Goal: Information Seeking & Learning: Learn about a topic

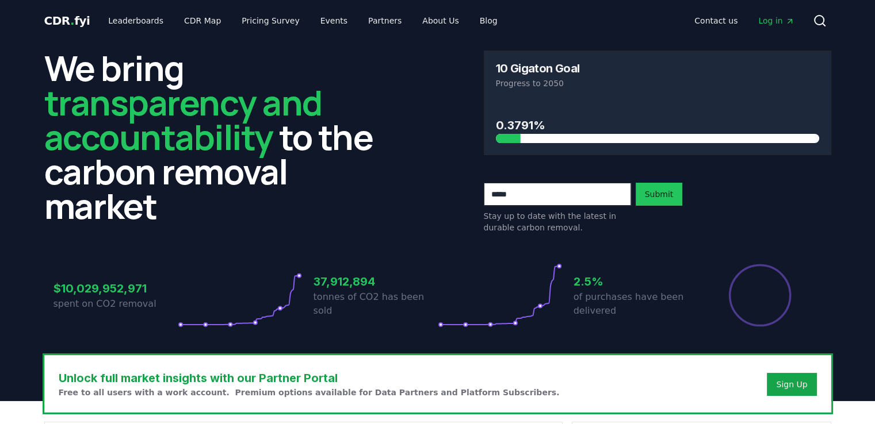
drag, startPoint x: 515, startPoint y: 140, endPoint x: 529, endPoint y: 139, distance: 13.8
click at [529, 139] on div at bounding box center [657, 138] width 323 height 9
click at [129, 19] on link "Leaderboards" at bounding box center [136, 20] width 74 height 21
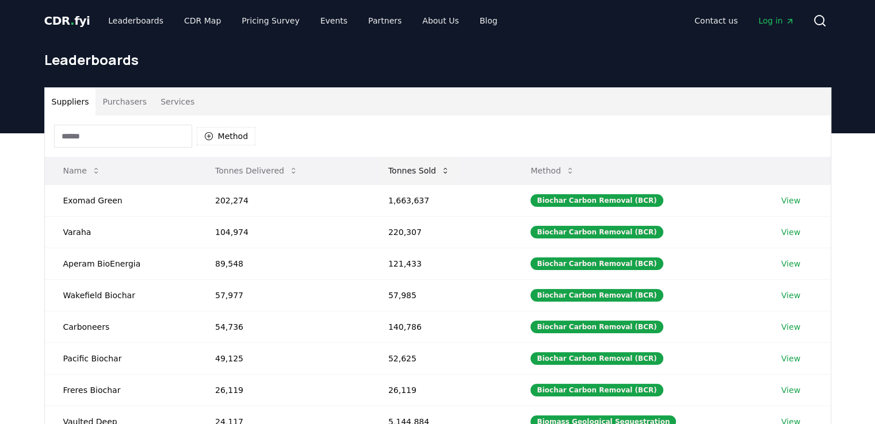
click at [448, 173] on icon at bounding box center [444, 170] width 9 height 9
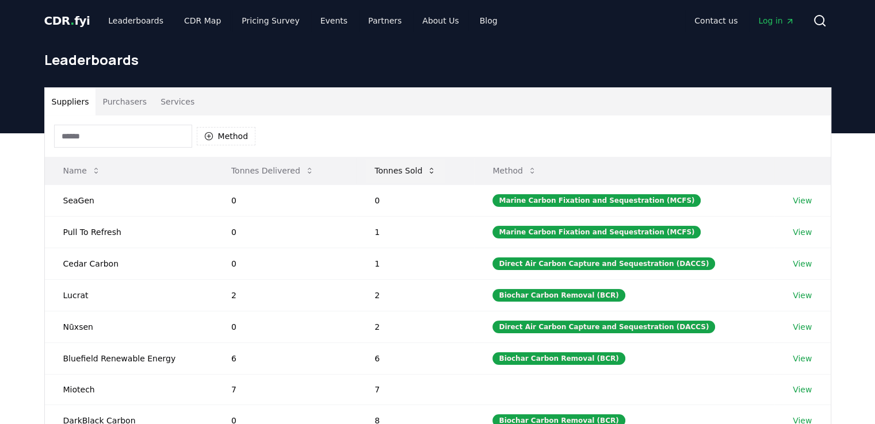
click at [435, 166] on icon at bounding box center [431, 170] width 9 height 9
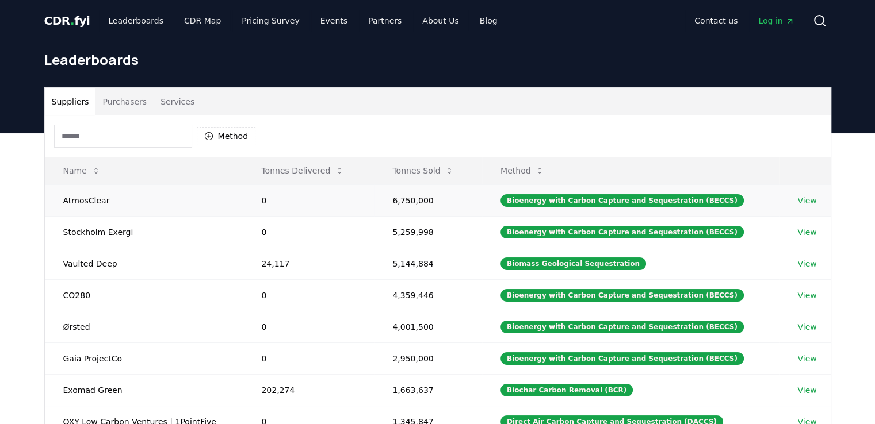
click at [415, 202] on td "6,750,000" at bounding box center [428, 201] width 108 height 32
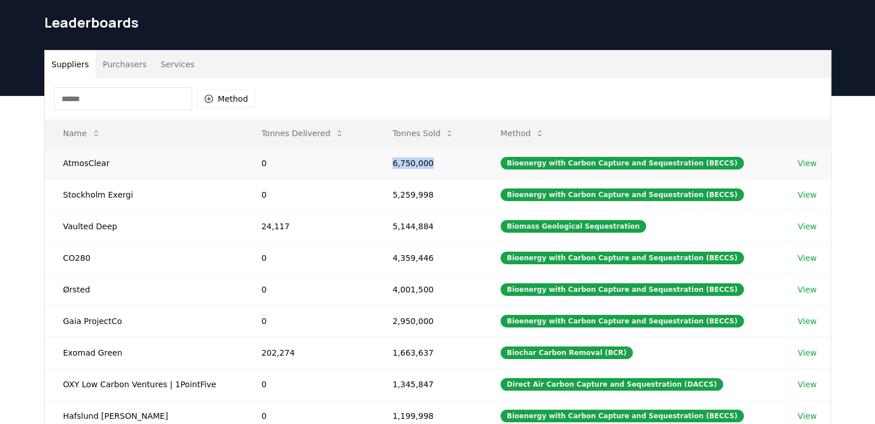
scroll to position [57, 0]
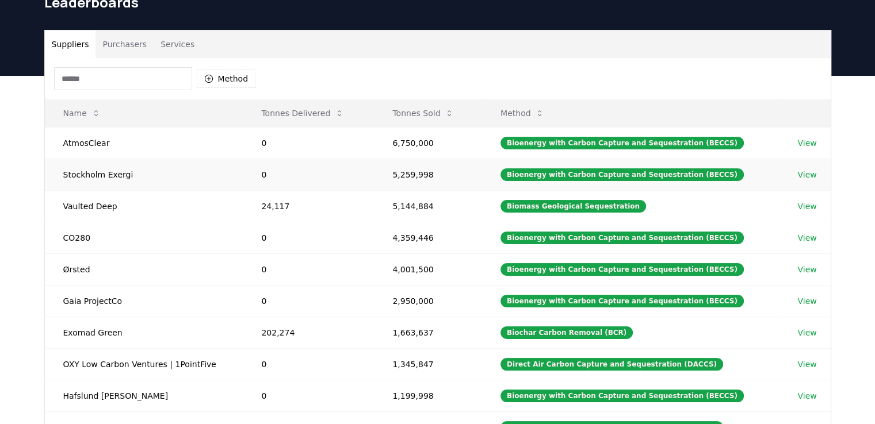
click at [420, 183] on td "5,259,998" at bounding box center [428, 175] width 108 height 32
click at [0, 234] on div "Suppliers Purchasers Services Method Name Tonnes Delivered Tonnes Sold Method A…" at bounding box center [437, 306] width 875 height 461
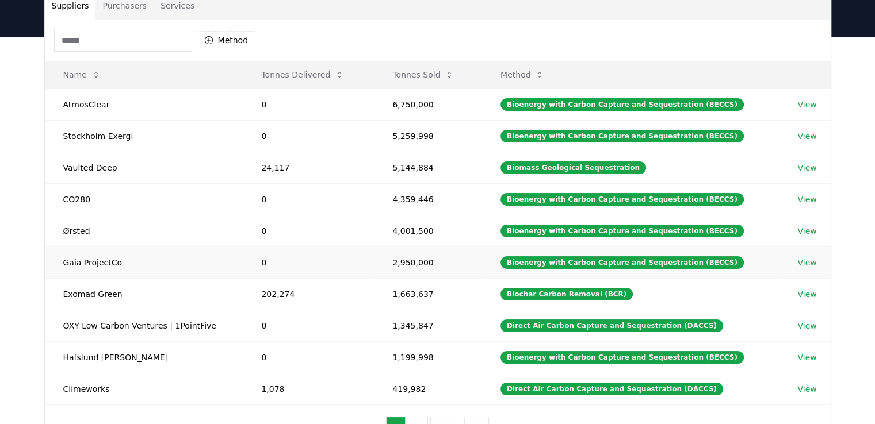
scroll to position [172, 0]
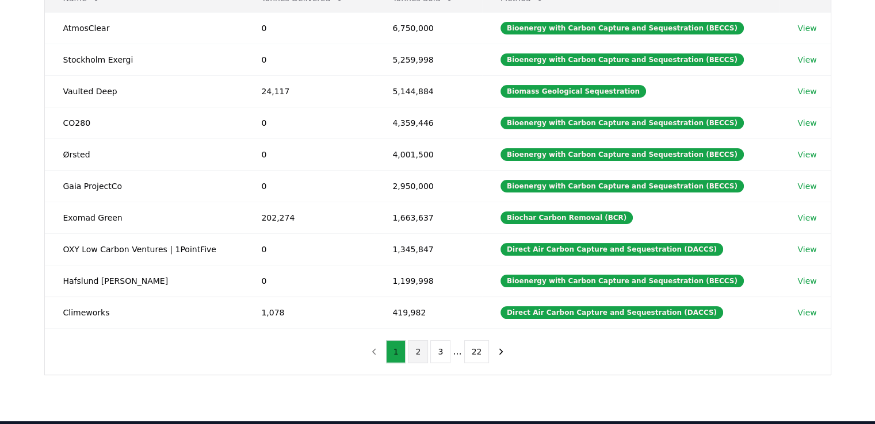
click at [418, 354] on button "2" at bounding box center [418, 351] width 20 height 23
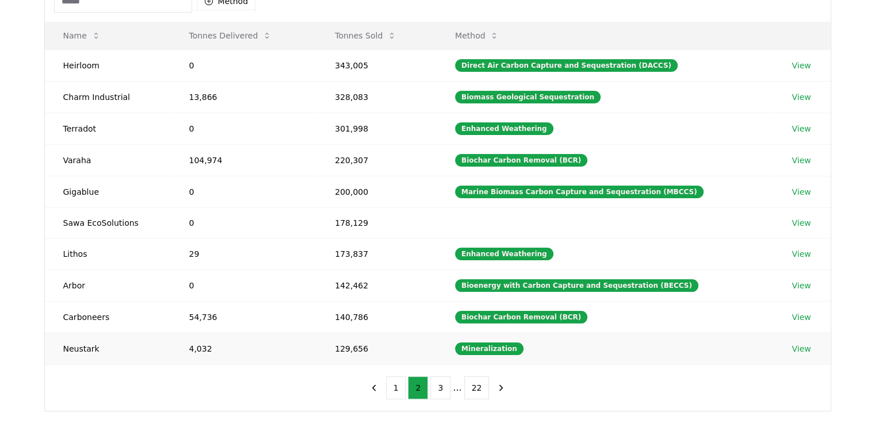
scroll to position [115, 0]
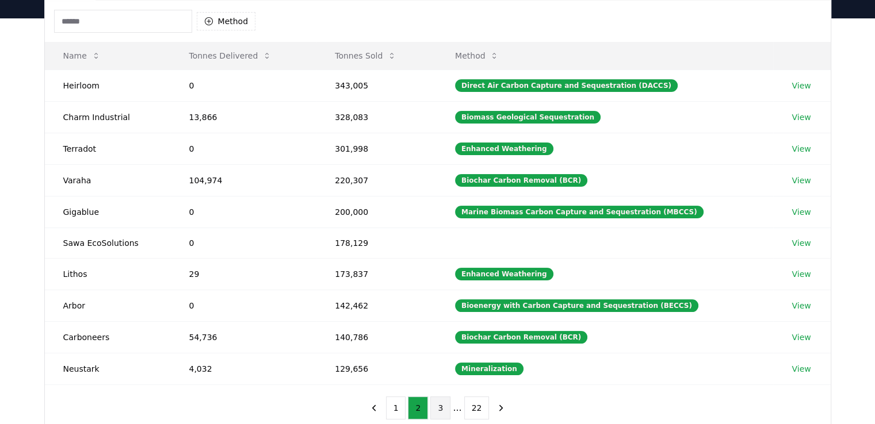
click at [440, 408] on button "3" at bounding box center [440, 408] width 20 height 23
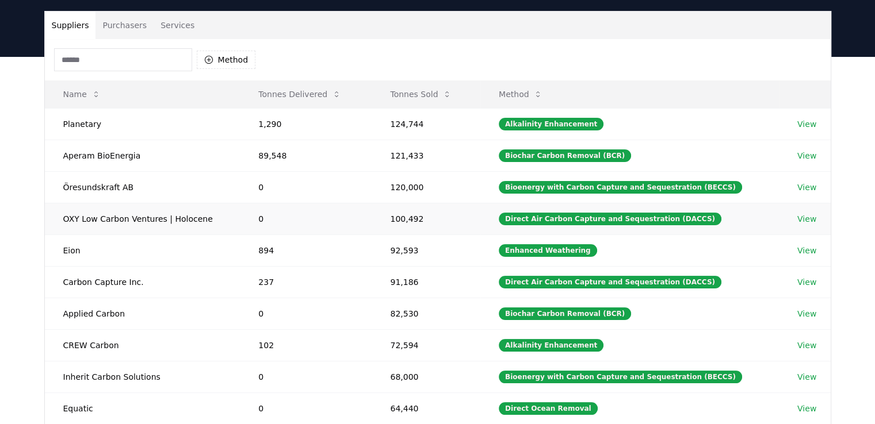
scroll to position [0, 0]
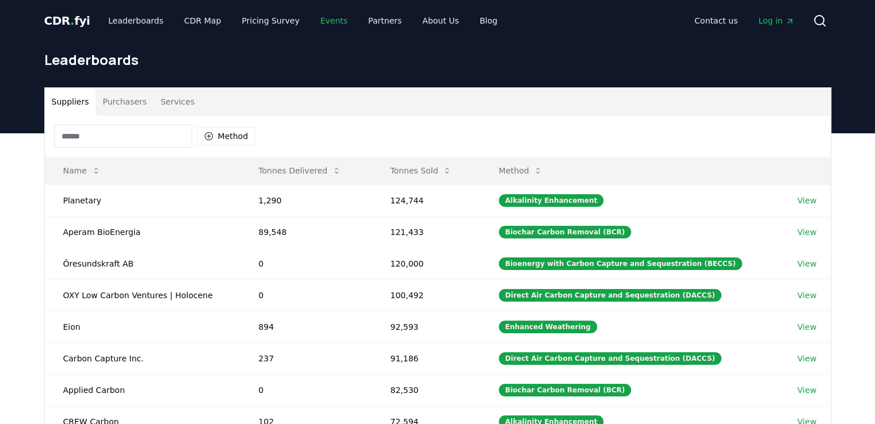
click at [313, 21] on link "Events" at bounding box center [333, 20] width 45 height 21
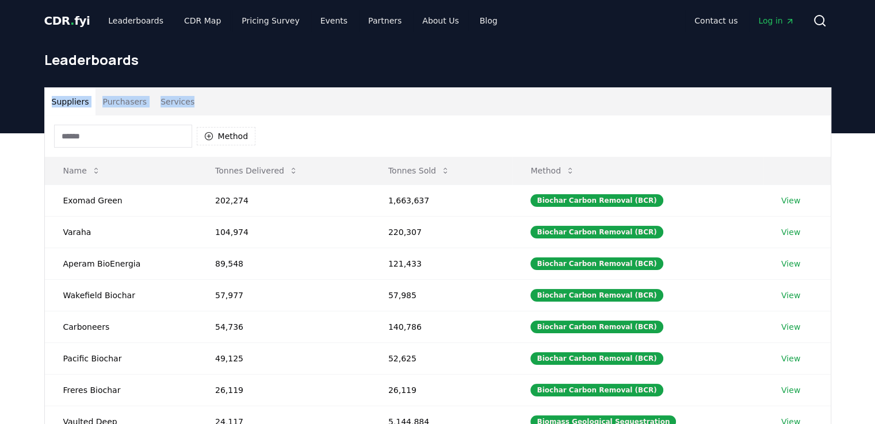
drag, startPoint x: 311, startPoint y: 60, endPoint x: 285, endPoint y: 104, distance: 51.3
click at [285, 104] on div "CDR . fyi Leaderboards CDR Map Pricing Survey Events Partners About Us Blog Con…" at bounding box center [437, 389] width 875 height 778
click at [445, 172] on icon at bounding box center [444, 170] width 9 height 9
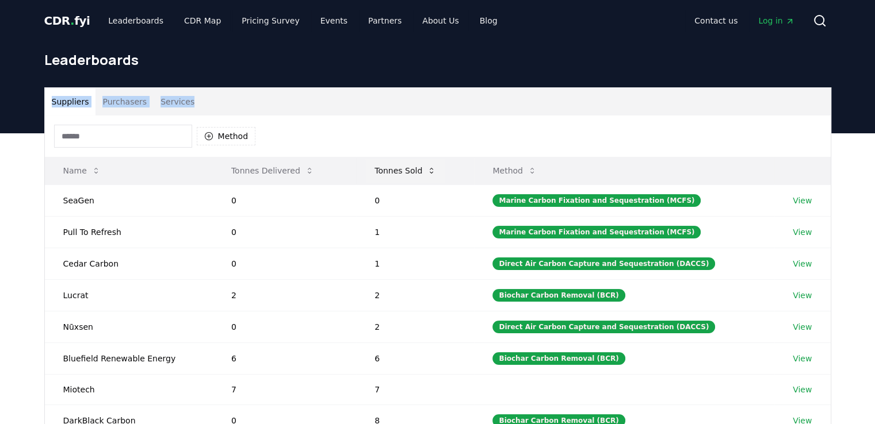
click at [433, 169] on icon at bounding box center [431, 171] width 3 height 6
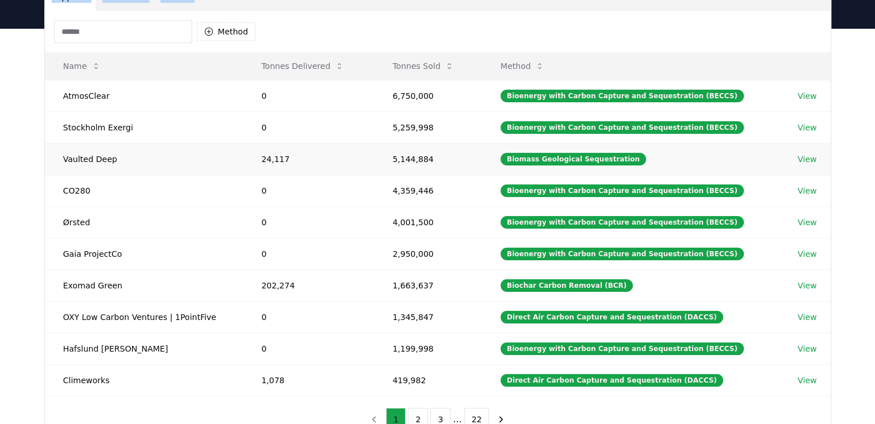
scroll to position [120, 0]
